Goal: Transaction & Acquisition: Purchase product/service

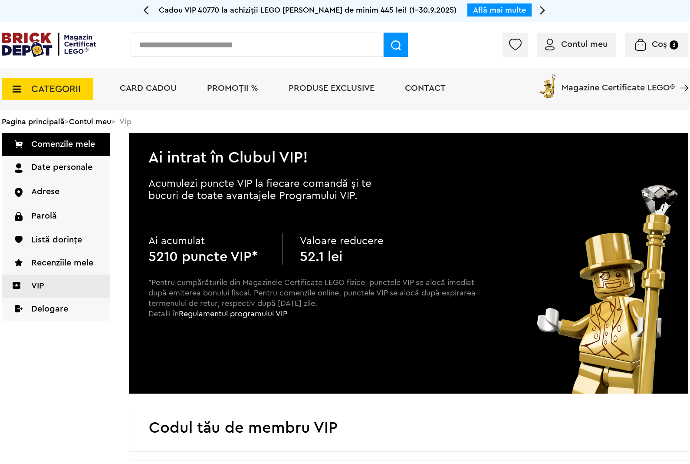
click at [190, 44] on input "text" at bounding box center [257, 45] width 253 height 24
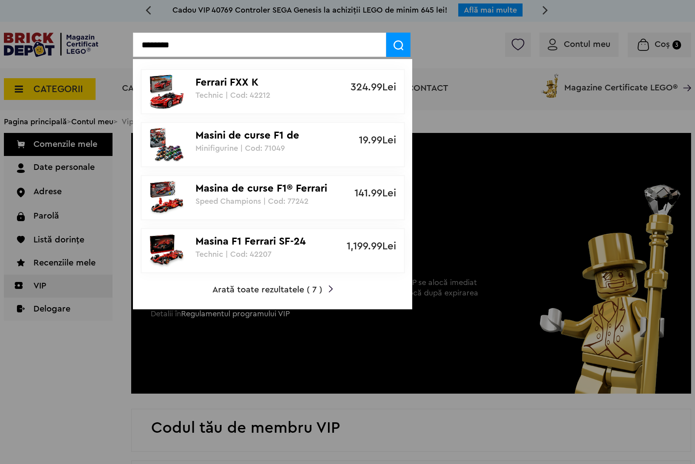
type input "*******"
click at [301, 92] on p "Technic | Cod: 42212" at bounding box center [267, 95] width 145 height 9
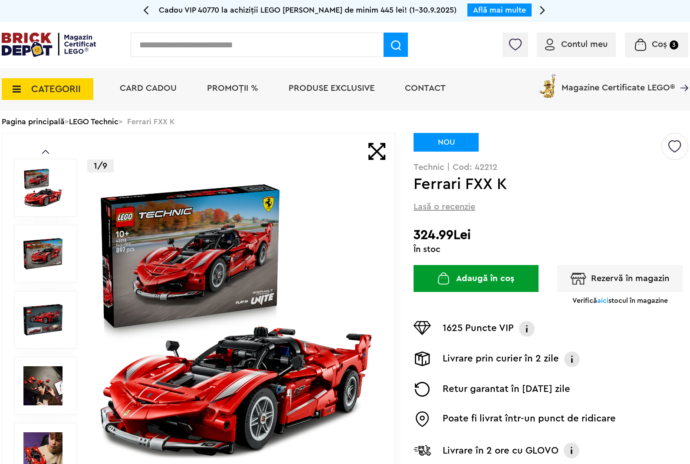
scroll to position [90, 0]
